Goal: Information Seeking & Learning: Find specific fact

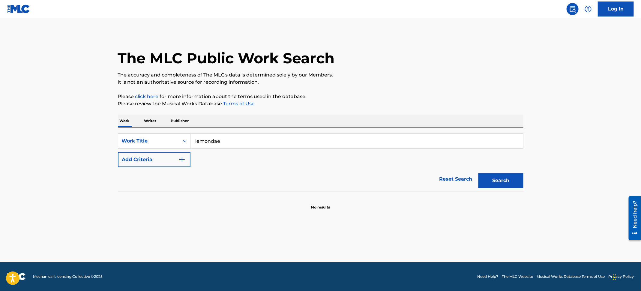
type input "lemondae"
click at [169, 159] on button "Add Criteria" at bounding box center [154, 159] width 73 height 15
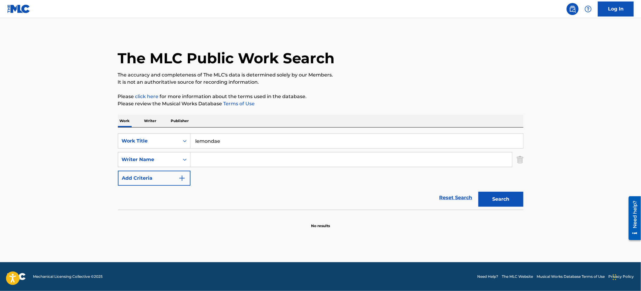
click at [281, 159] on input "Search Form" at bounding box center [350, 159] width 321 height 14
type input "[PERSON_NAME]"
click at [478, 192] on button "Search" at bounding box center [500, 199] width 45 height 15
drag, startPoint x: 223, startPoint y: 158, endPoint x: 99, endPoint y: 138, distance: 126.0
click at [99, 138] on main "The MLC Public Work Search The accuracy and completeness of The MLC's data is d…" at bounding box center [320, 140] width 641 height 244
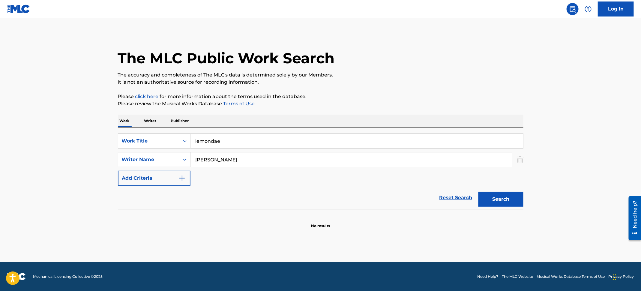
click at [261, 146] on input "lemondae" at bounding box center [356, 141] width 333 height 14
type input "lemonade"
click at [495, 200] on button "Search" at bounding box center [500, 199] width 45 height 15
drag, startPoint x: 220, startPoint y: 159, endPoint x: 132, endPoint y: 154, distance: 88.0
click at [132, 154] on div "SearchWithCriteriab9c1f367-f3ae-475d-b551-c67077181a49 Writer Name [PERSON_NAME]" at bounding box center [320, 159] width 405 height 15
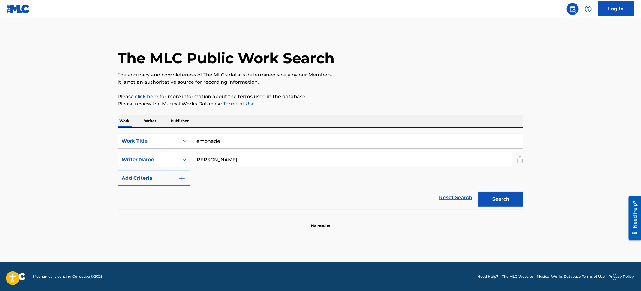
type input "[PERSON_NAME]"
click at [478, 192] on button "Search" at bounding box center [500, 199] width 45 height 15
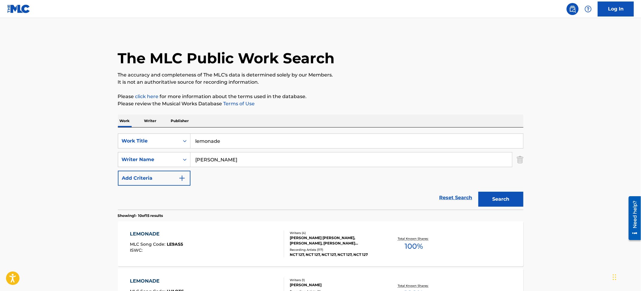
drag, startPoint x: 222, startPoint y: 142, endPoint x: 112, endPoint y: 128, distance: 110.6
type input "the rock"
click at [478, 192] on button "Search" at bounding box center [500, 199] width 45 height 15
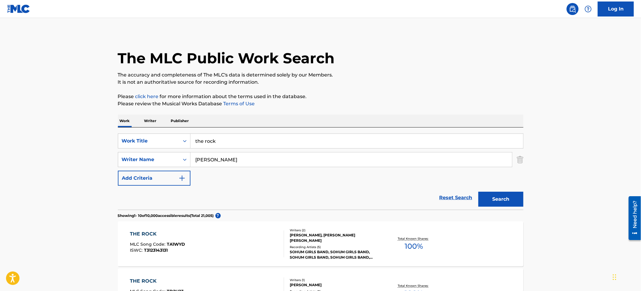
drag, startPoint x: 219, startPoint y: 157, endPoint x: 92, endPoint y: 148, distance: 126.6
type input "[PERSON_NAME]"
click at [478, 192] on button "Search" at bounding box center [500, 199] width 45 height 15
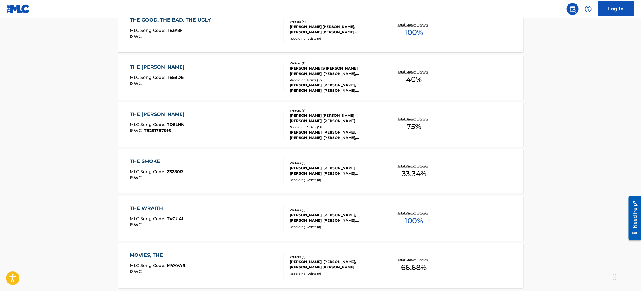
scroll to position [405, 0]
